Goal: Find specific page/section: Find specific page/section

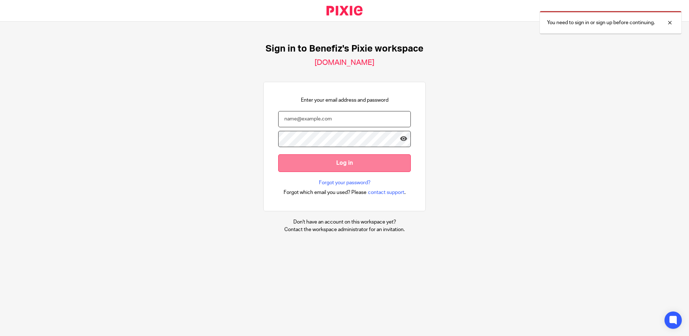
type input "[EMAIL_ADDRESS][DOMAIN_NAME]"
click at [371, 159] on input "Log in" at bounding box center [344, 163] width 133 height 18
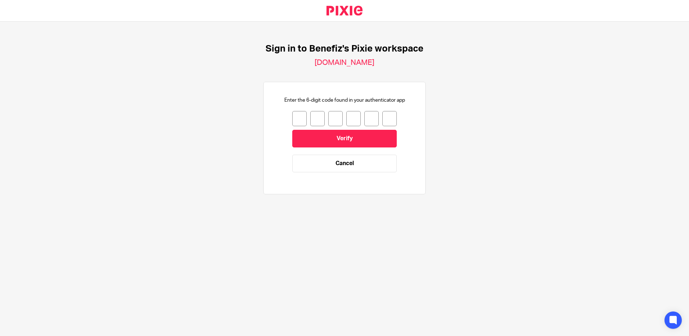
click at [302, 117] on div at bounding box center [344, 118] width 104 height 15
click at [300, 116] on input "number" at bounding box center [299, 118] width 14 height 15
type input "8"
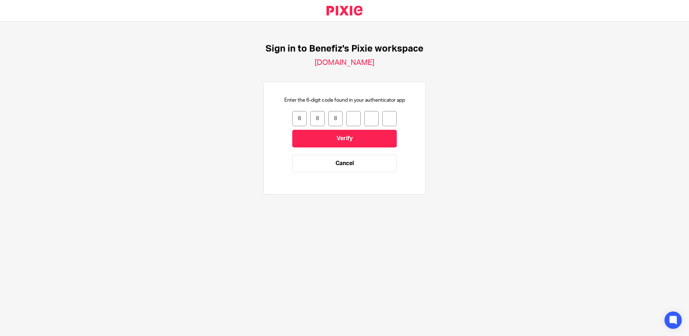
type input "1"
type input "7"
type input "9"
click at [305, 136] on input "Verify" at bounding box center [344, 139] width 104 height 18
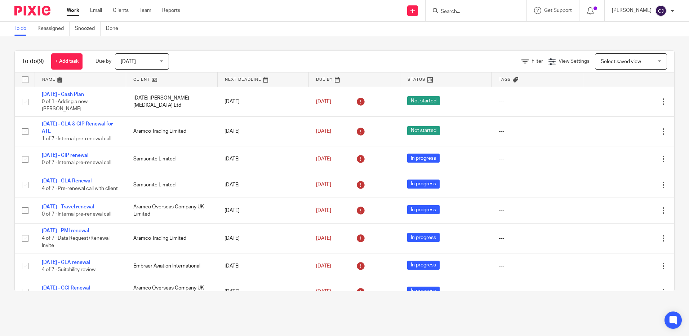
click at [470, 13] on input "Search" at bounding box center [472, 12] width 65 height 6
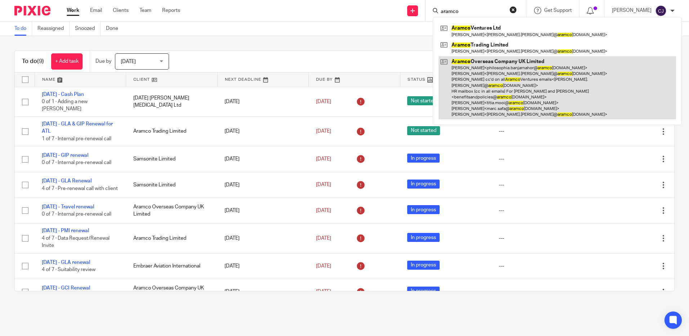
type input "aramco"
click at [497, 94] on link at bounding box center [556, 87] width 237 height 63
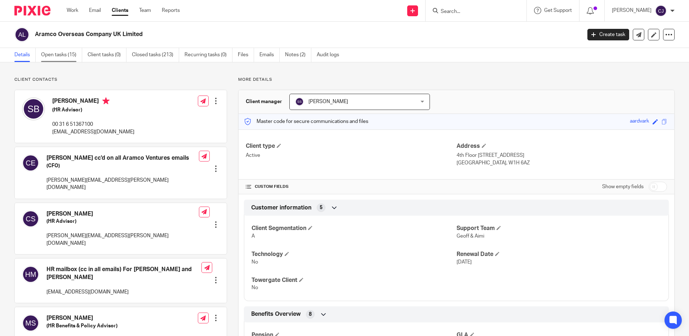
click at [71, 54] on link "Open tasks (15)" at bounding box center [61, 55] width 41 height 14
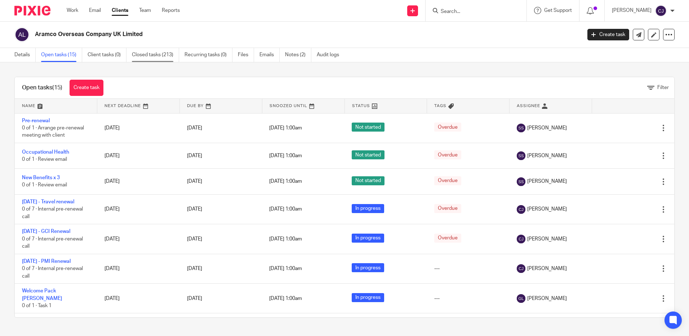
click at [164, 56] on link "Closed tasks (213)" at bounding box center [155, 55] width 47 height 14
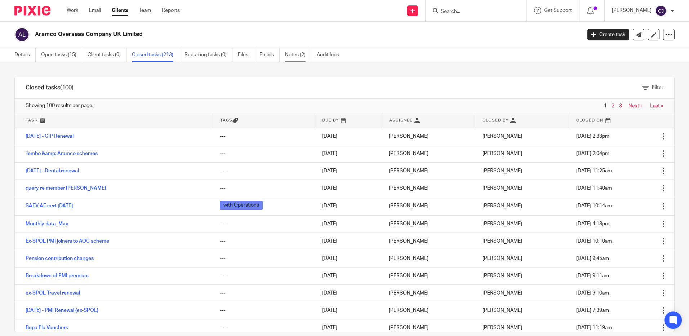
click at [310, 53] on link "Notes (2)" at bounding box center [298, 55] width 26 height 14
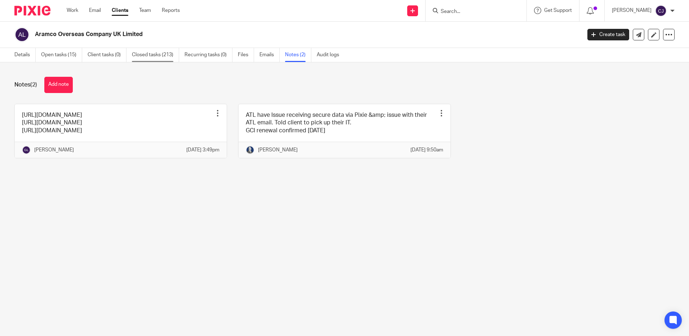
click at [158, 57] on link "Closed tasks (213)" at bounding box center [155, 55] width 47 height 14
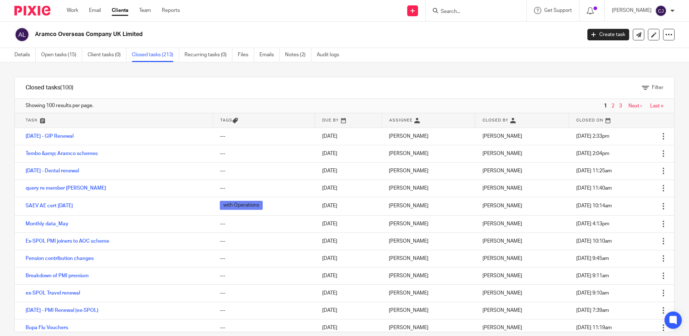
click at [464, 13] on input "Search" at bounding box center [472, 12] width 65 height 6
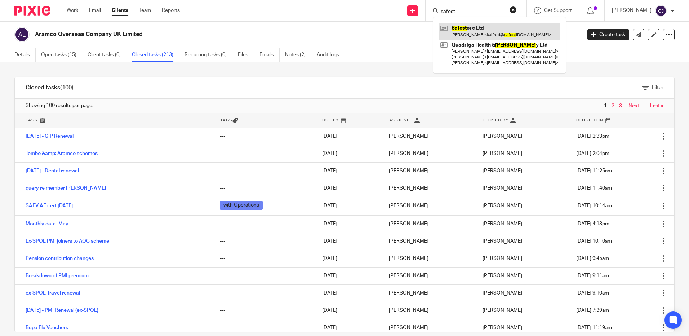
type input "safest"
click at [464, 29] on link at bounding box center [499, 31] width 122 height 17
